Goal: Task Accomplishment & Management: Manage account settings

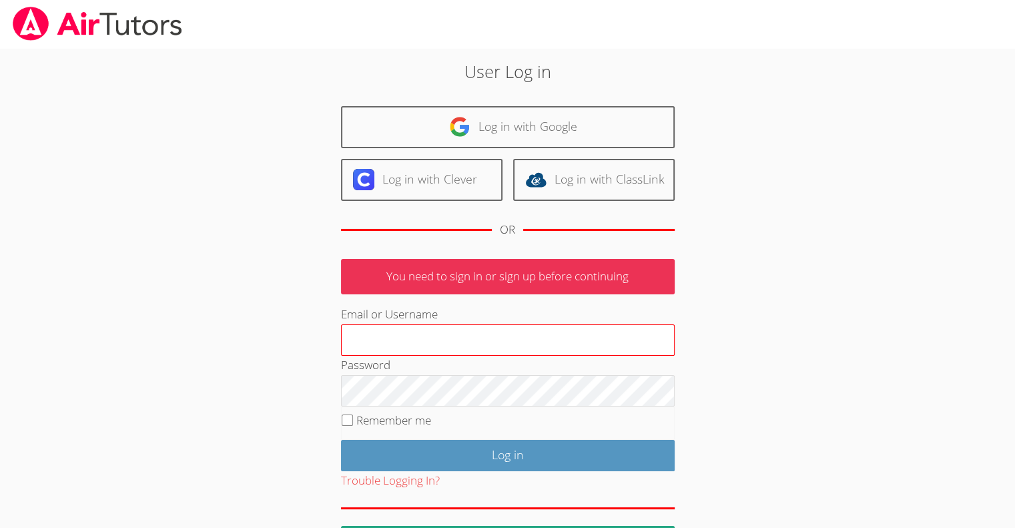
click at [372, 340] on input "Email or Username" at bounding box center [508, 340] width 334 height 32
type input "terigennaroairtutor@gmail.com"
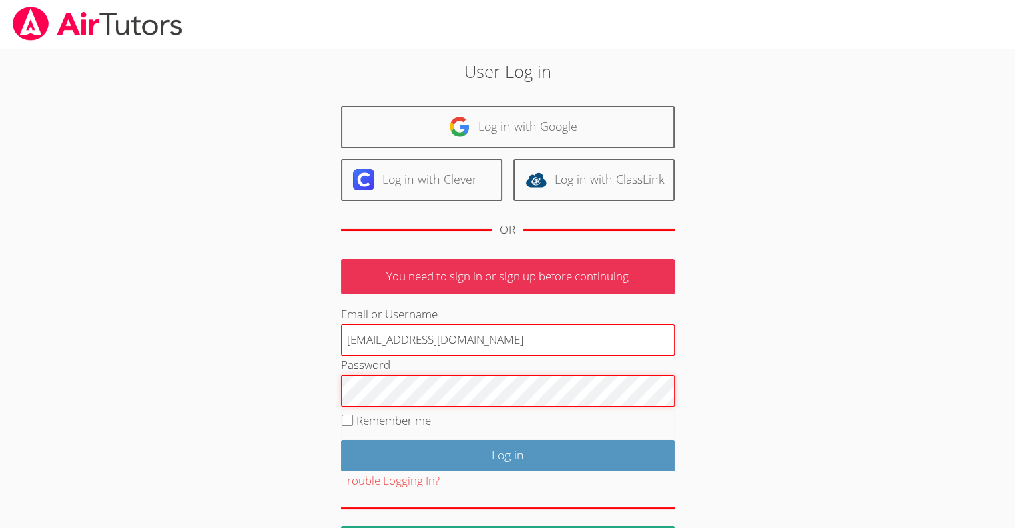
click at [341, 440] on input "Log in" at bounding box center [508, 455] width 334 height 31
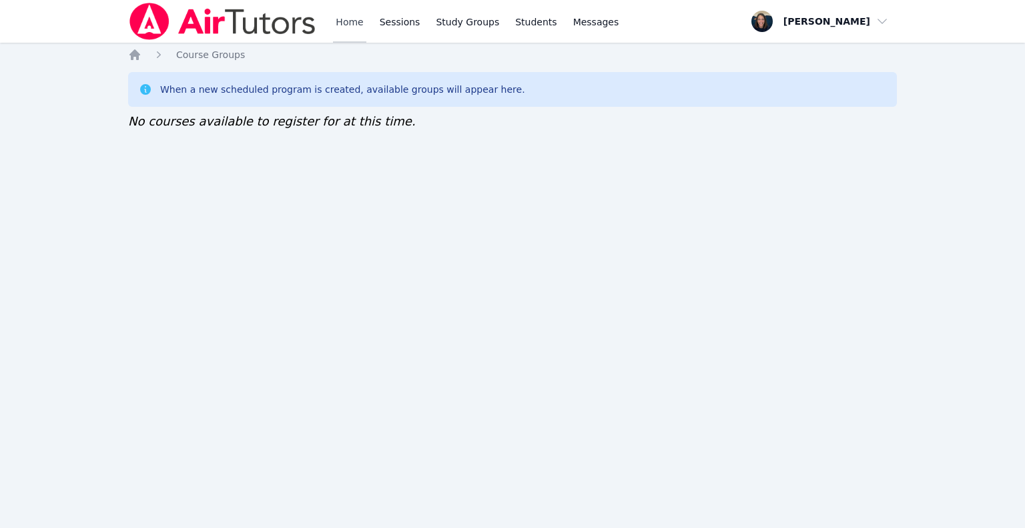
click at [358, 25] on link "Home" at bounding box center [349, 21] width 33 height 43
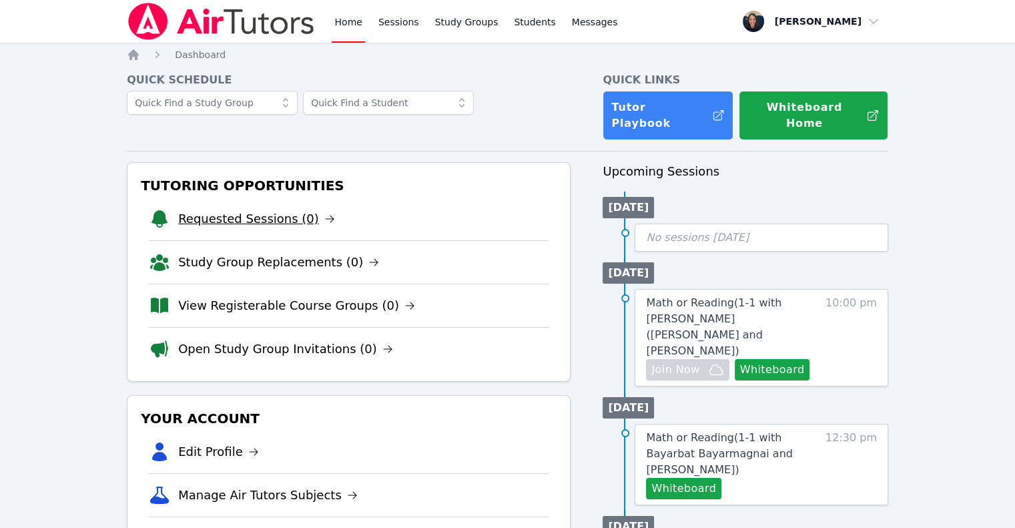
click at [195, 209] on link "Requested Sessions (0)" at bounding box center [256, 218] width 157 height 19
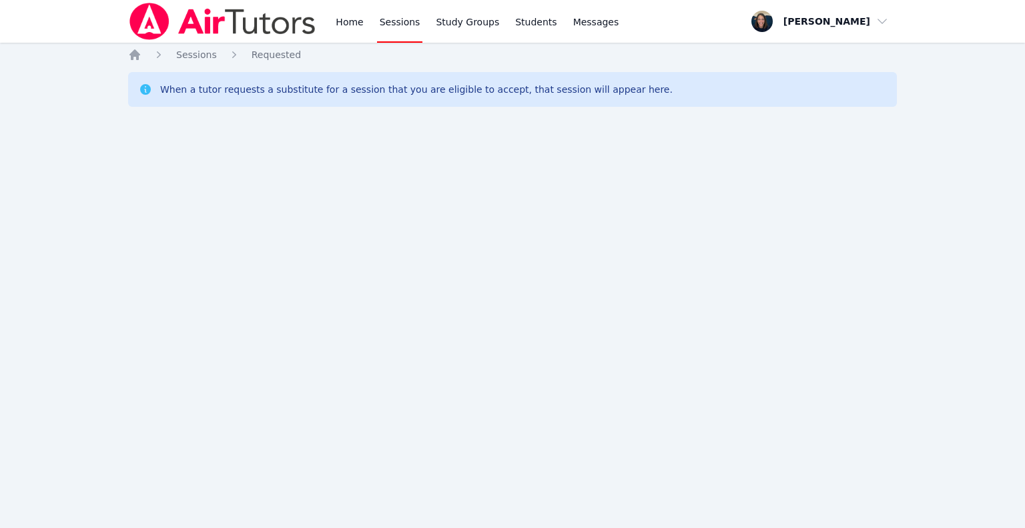
click at [233, 33] on img at bounding box center [222, 21] width 189 height 37
